Goal: Navigation & Orientation: Understand site structure

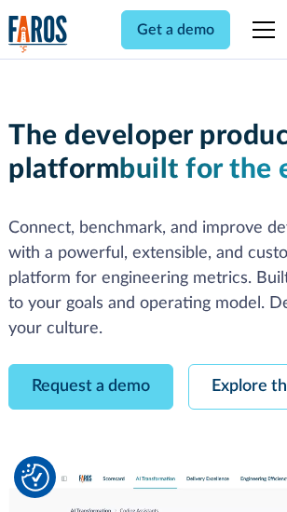
scroll to position [105, 0]
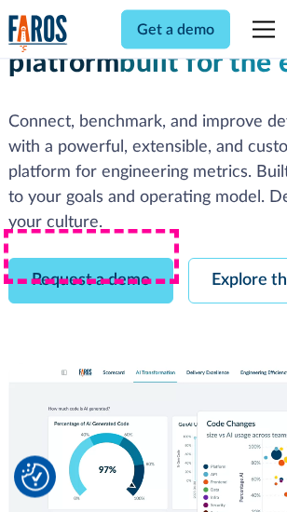
click at [91, 259] on link "Request a demo" at bounding box center [90, 282] width 165 height 46
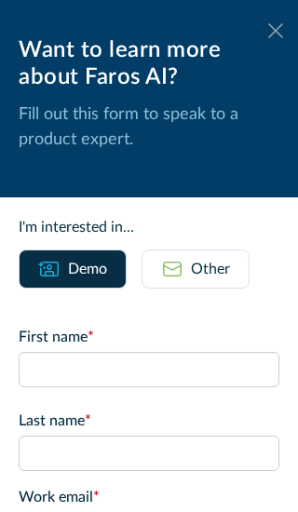
click at [268, 31] on icon at bounding box center [275, 30] width 15 height 14
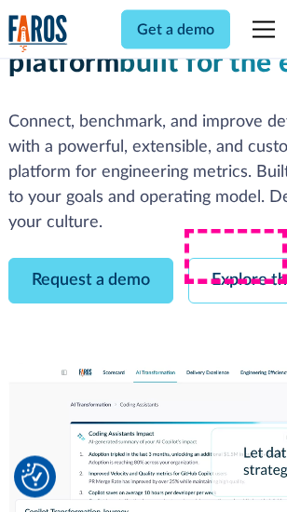
click at [243, 259] on link "Explore the platform" at bounding box center [287, 282] width 198 height 46
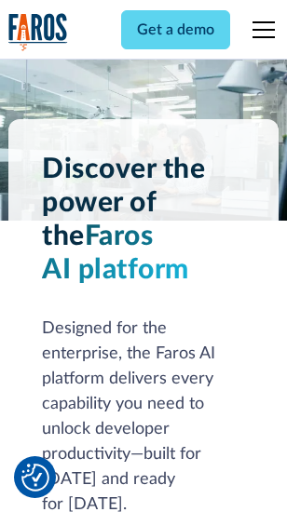
scroll to position [14185, 0]
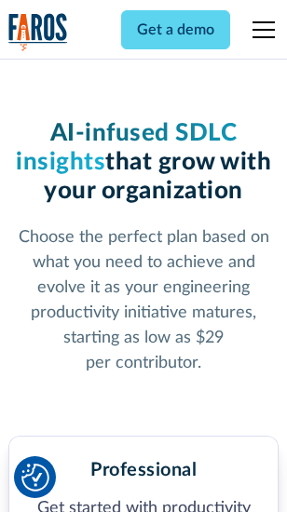
scroll to position [2952, 0]
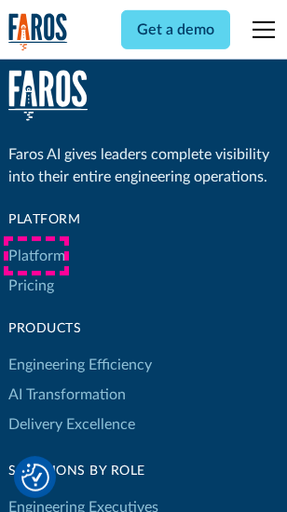
click at [36, 256] on link "Platform" at bounding box center [36, 256] width 57 height 30
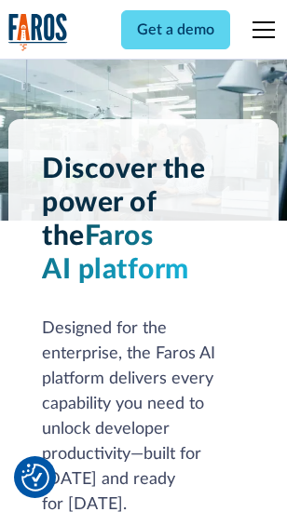
scroll to position [14783, 0]
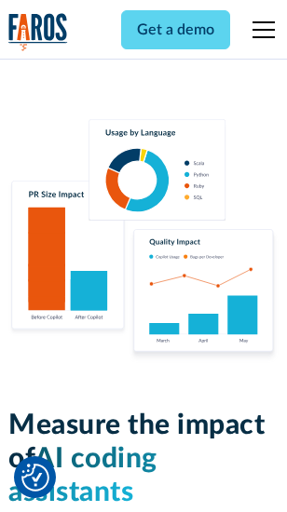
scroll to position [11625, 0]
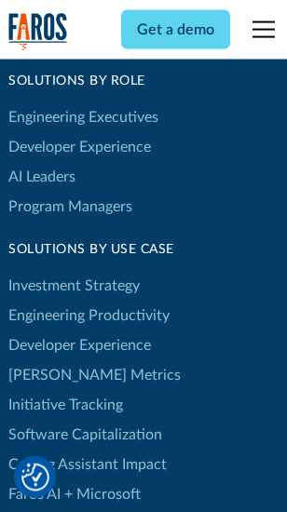
click at [56, 360] on link "[PERSON_NAME] Metrics" at bounding box center [94, 375] width 172 height 30
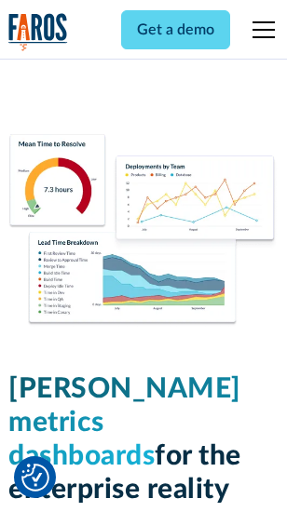
scroll to position [8244, 0]
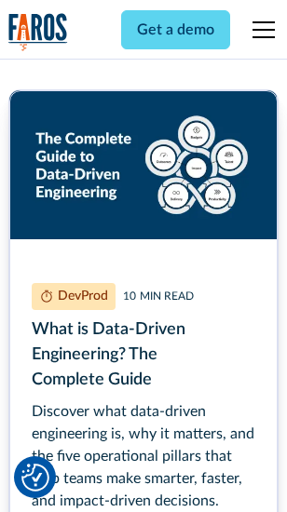
scroll to position [8460, 0]
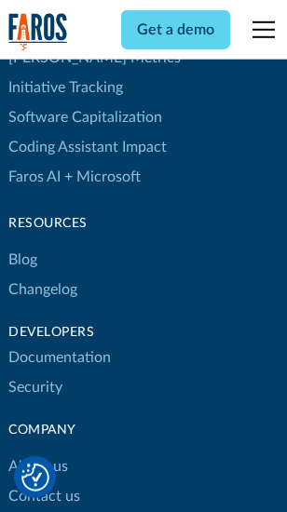
click at [43, 275] on link "Changelog" at bounding box center [42, 290] width 69 height 30
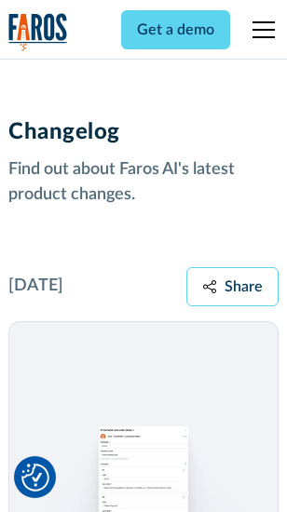
scroll to position [22835, 0]
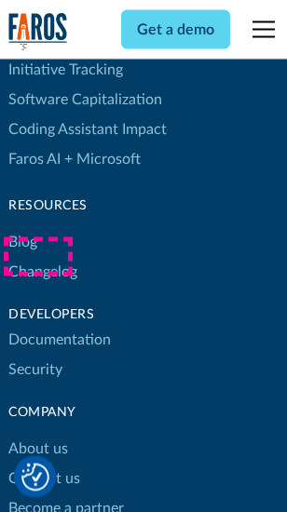
click at [37, 435] on link "About us" at bounding box center [38, 450] width 60 height 30
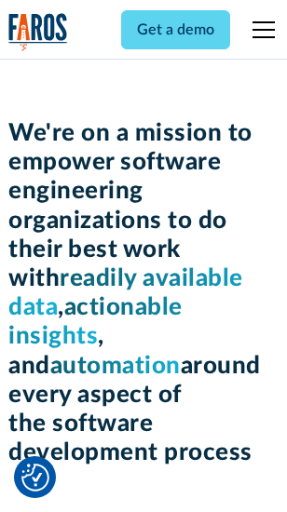
scroll to position [6440, 0]
